Goal: Task Accomplishment & Management: Manage account settings

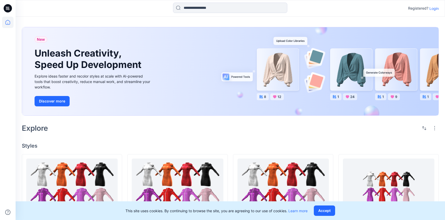
click at [434, 11] on p "Login" at bounding box center [433, 8] width 9 height 5
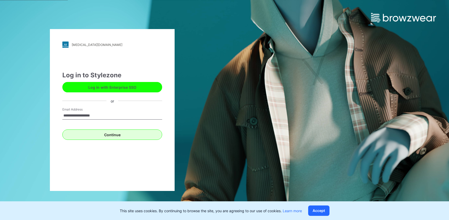
type input "**********"
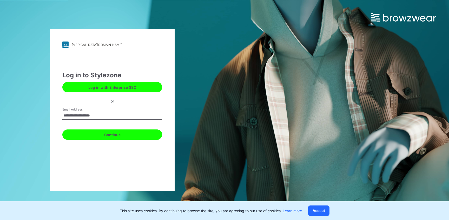
click at [145, 131] on button "Continue" at bounding box center [112, 135] width 100 height 10
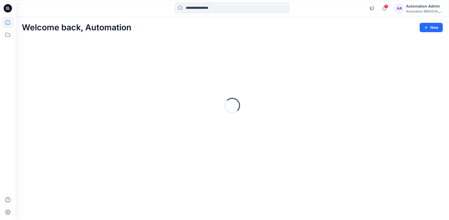
click at [423, 5] on div "Automation Admin" at bounding box center [424, 6] width 36 height 6
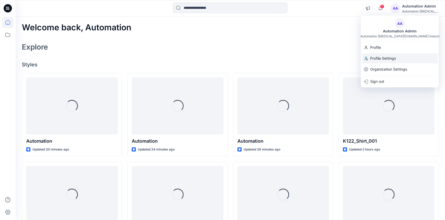
click at [400, 55] on div "Profile Settings" at bounding box center [400, 59] width 76 height 10
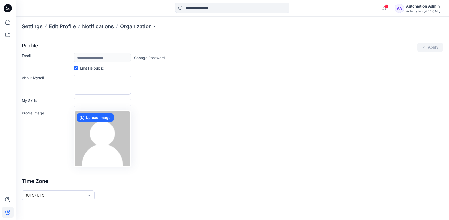
click at [415, 7] on div "Automation Admin" at bounding box center [424, 6] width 36 height 6
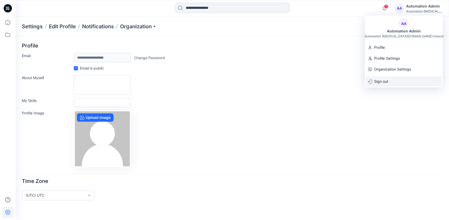
click at [402, 79] on div "Sign out" at bounding box center [404, 82] width 76 height 10
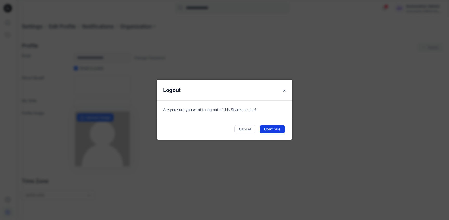
click at [275, 131] on button "Continue" at bounding box center [272, 129] width 25 height 8
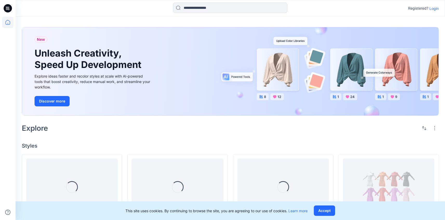
click at [435, 8] on p "Login" at bounding box center [433, 8] width 9 height 5
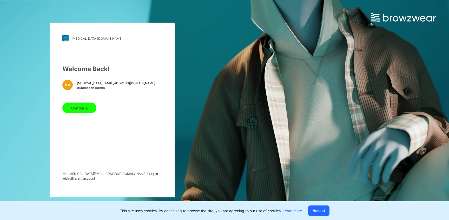
click at [136, 176] on span "Log in with different account" at bounding box center [110, 176] width 96 height 9
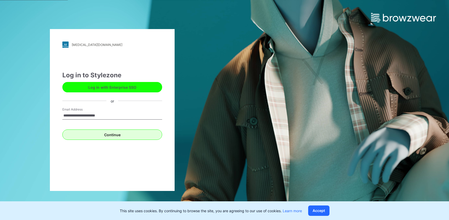
type input "**********"
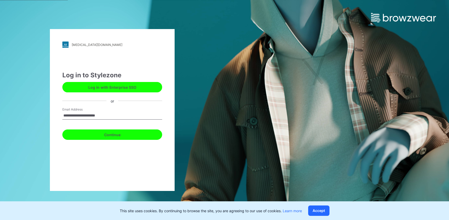
click at [110, 135] on button "Continue" at bounding box center [112, 135] width 100 height 10
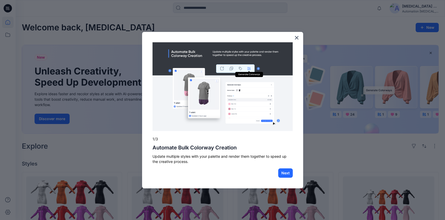
scroll to position [184, 0]
